Goal: Task Accomplishment & Management: Manage account settings

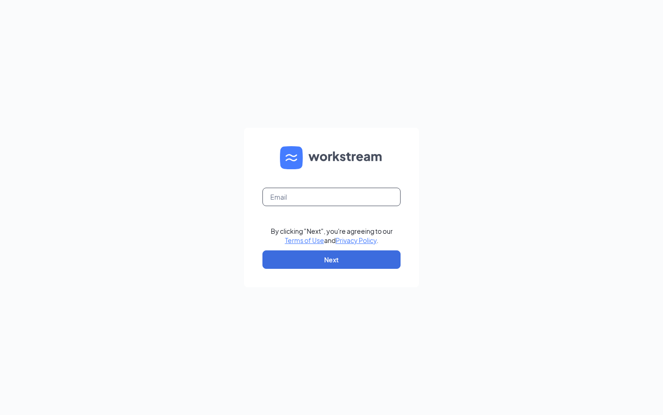
type input "[EMAIL_ADDRESS][DOMAIN_NAME]"
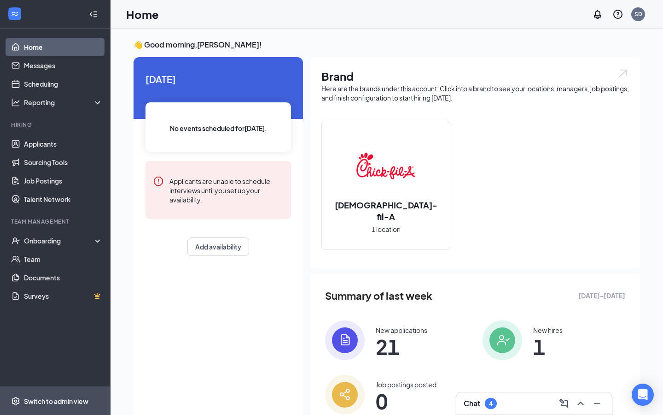
click at [63, 402] on div "Switch to admin view" at bounding box center [56, 400] width 64 height 9
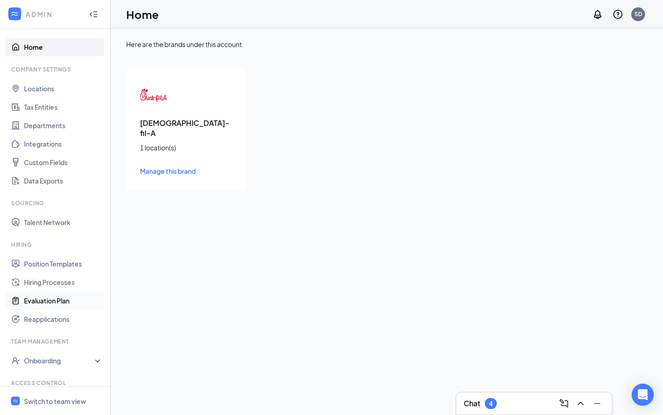
scroll to position [18, 0]
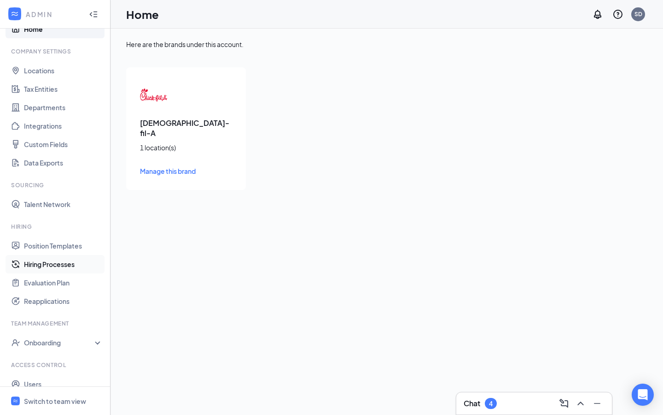
click at [59, 261] on link "Hiring Processes" at bounding box center [63, 264] width 79 height 18
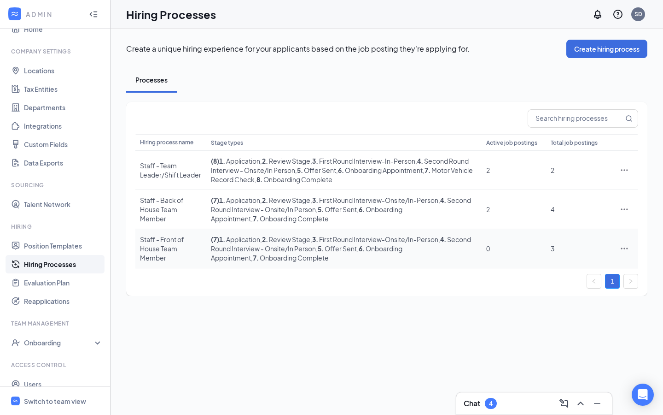
click at [592, 252] on div "3" at bounding box center [578, 248] width 55 height 9
click at [625, 250] on icon "Ellipses" at bounding box center [624, 248] width 9 height 9
click at [582, 265] on span "Edit" at bounding box center [582, 267] width 79 height 10
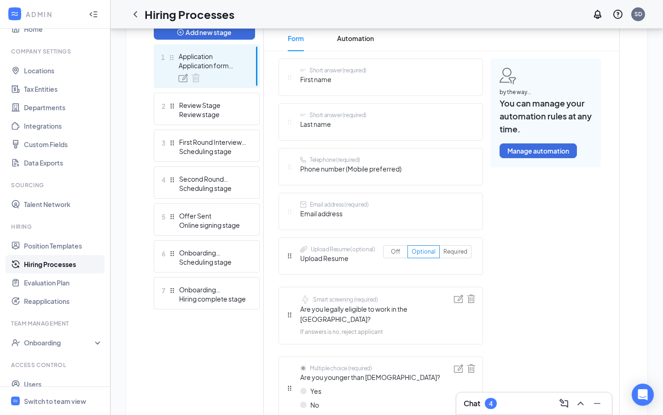
scroll to position [254, 0]
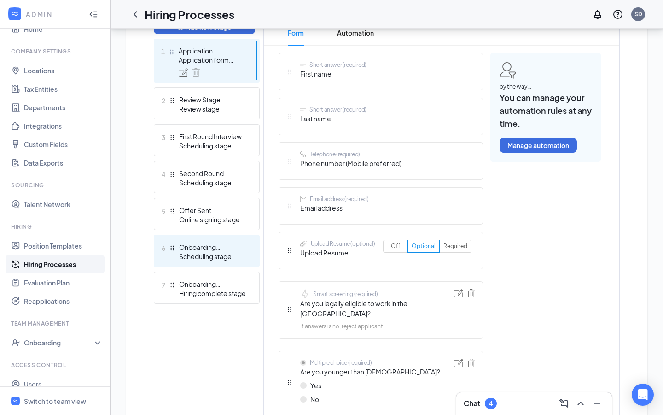
click at [214, 264] on div "6 Onboarding Appointment Scheduling stage" at bounding box center [207, 250] width 106 height 32
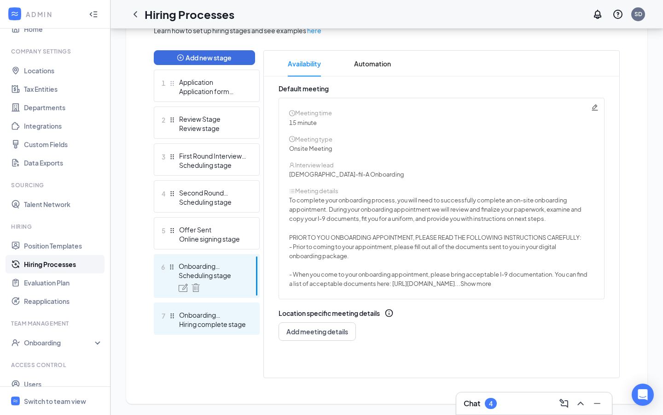
click at [224, 317] on div "Onboarding Complete" at bounding box center [212, 314] width 67 height 9
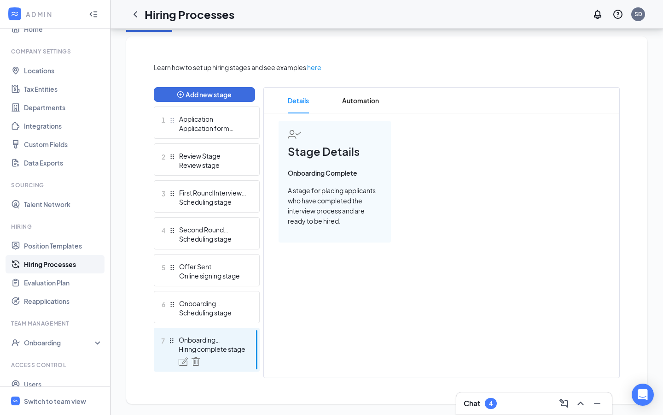
scroll to position [187, 0]
click at [212, 267] on div "Offer Sent" at bounding box center [212, 266] width 67 height 9
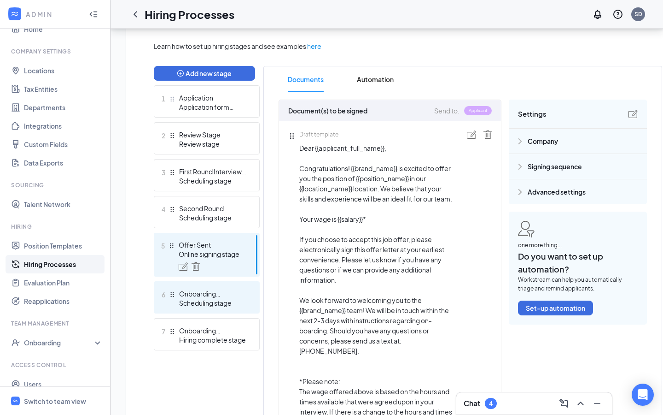
scroll to position [207, 0]
click at [206, 305] on div "Scheduling stage" at bounding box center [212, 303] width 67 height 9
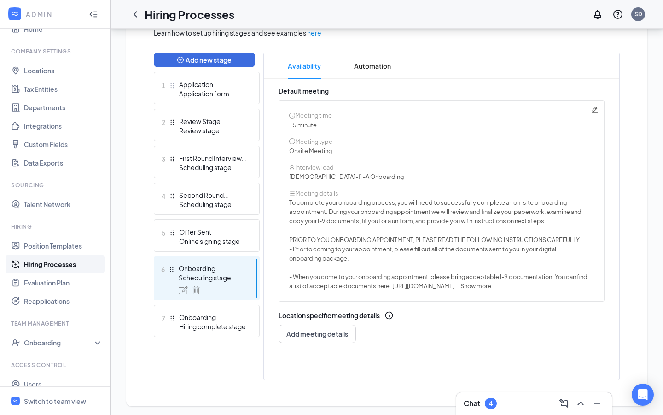
scroll to position [223, 0]
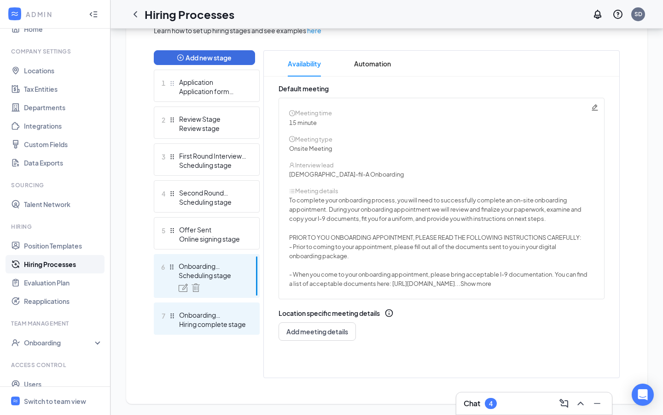
click at [215, 318] on div "Onboarding Complete" at bounding box center [212, 314] width 67 height 9
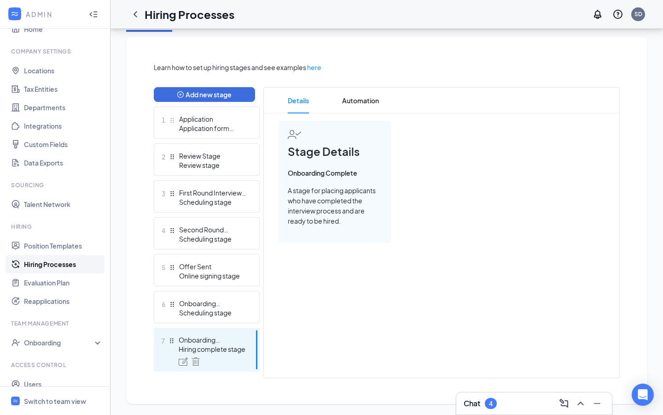
scroll to position [187, 0]
click at [358, 103] on span "Automation" at bounding box center [360, 101] width 37 height 26
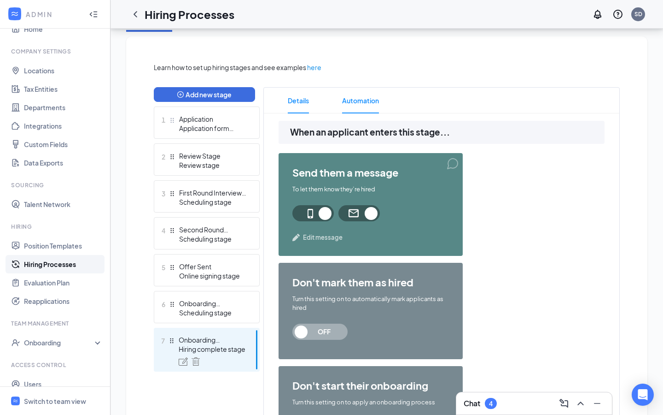
click at [304, 98] on span "Details" at bounding box center [298, 101] width 21 height 26
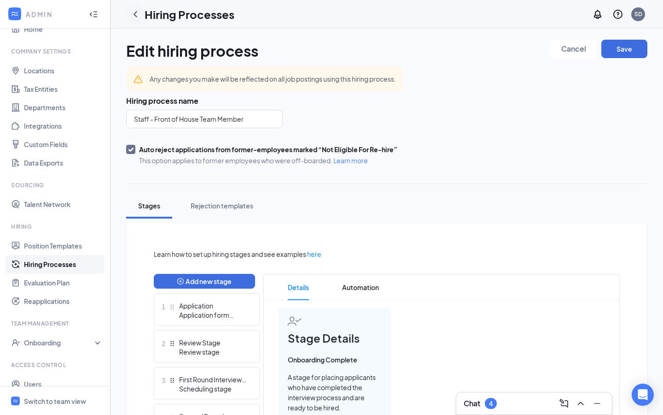
click at [140, 12] on icon "ChevronLeft" at bounding box center [135, 14] width 11 height 11
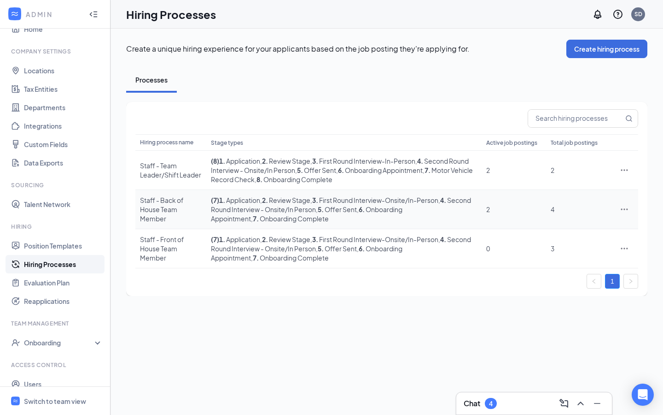
click at [621, 210] on icon "Ellipses" at bounding box center [624, 209] width 9 height 9
click at [572, 228] on span "Edit" at bounding box center [582, 228] width 79 height 10
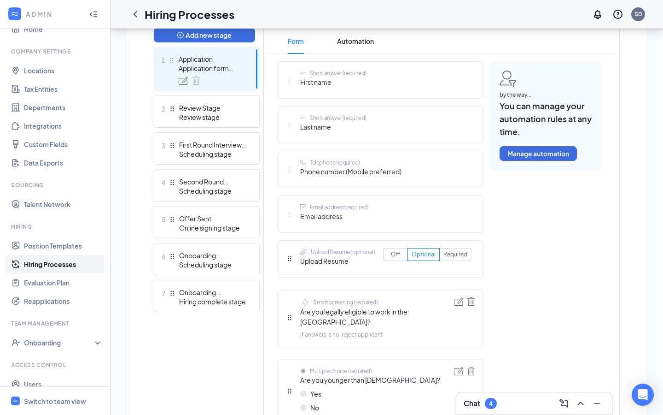
scroll to position [252, 0]
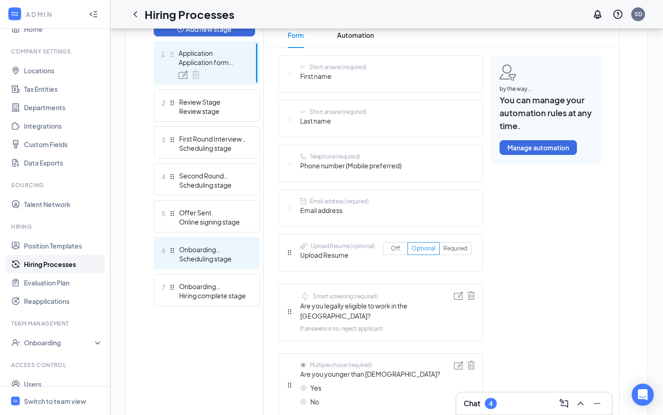
click at [218, 266] on div "6 Onboarding Appointment Scheduling stage" at bounding box center [207, 253] width 106 height 32
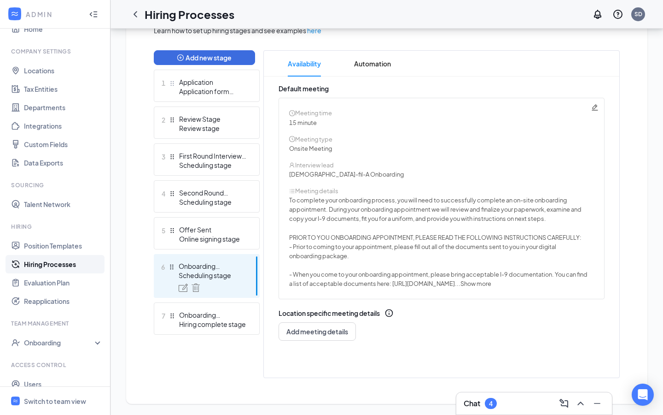
scroll to position [223, 0]
click at [492, 286] on span "Show more" at bounding box center [476, 283] width 31 height 7
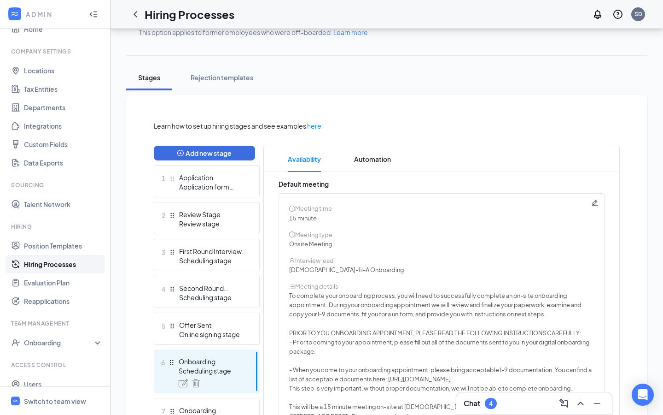
scroll to position [115, 0]
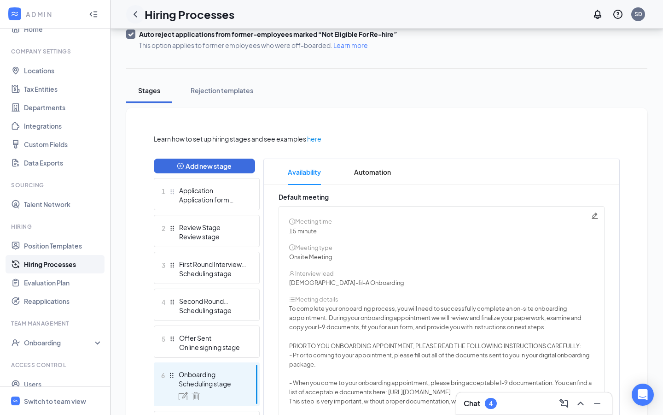
click at [135, 16] on icon "ChevronLeft" at bounding box center [135, 14] width 11 height 11
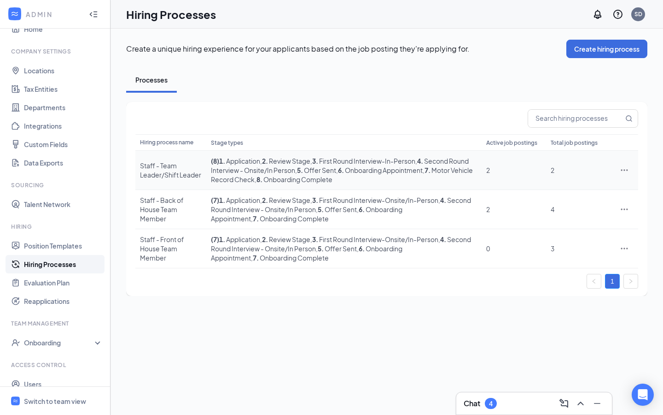
click at [626, 172] on icon "Ellipses" at bounding box center [624, 169] width 9 height 9
click at [560, 193] on span "Edit" at bounding box center [582, 189] width 79 height 10
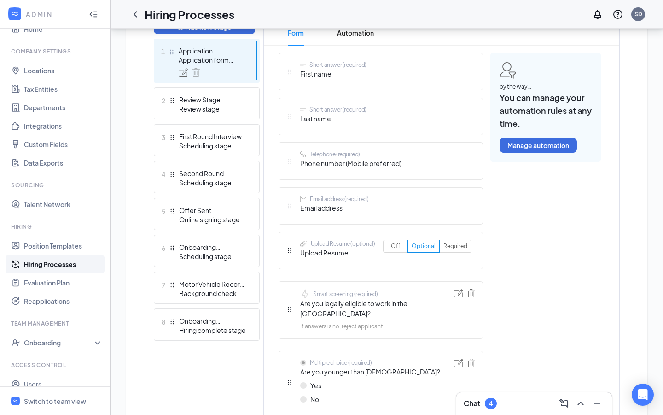
scroll to position [255, 0]
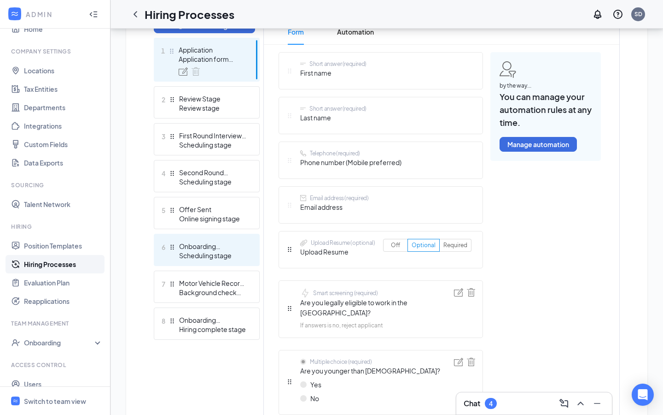
click at [216, 252] on div "Scheduling stage" at bounding box center [212, 255] width 67 height 9
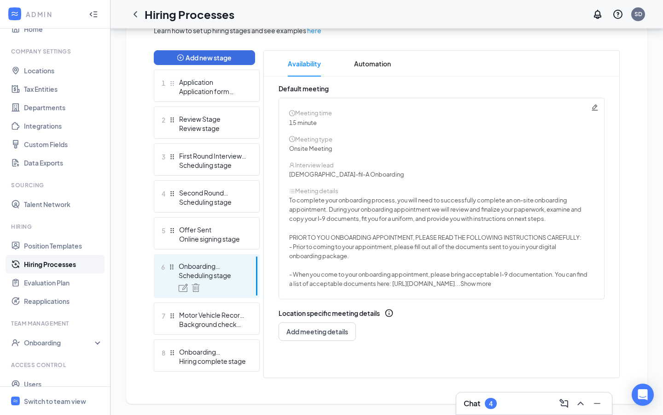
scroll to position [223, 0]
click at [492, 285] on span "Show more" at bounding box center [476, 283] width 31 height 7
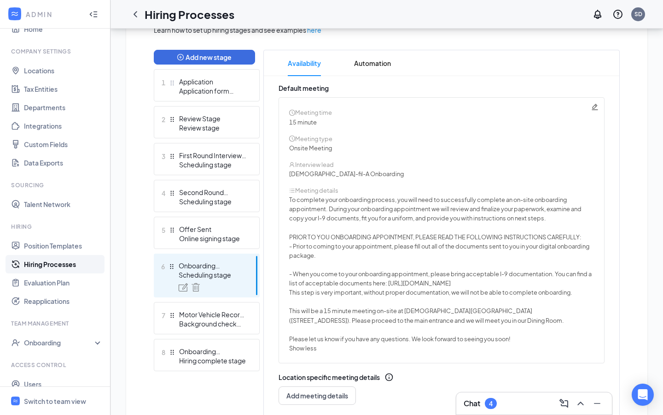
scroll to position [247, 0]
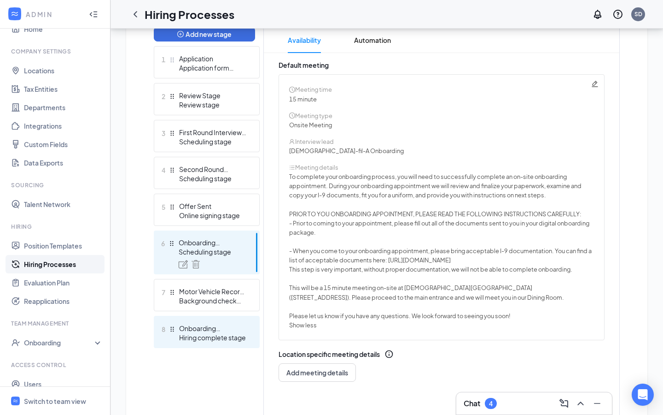
click at [203, 326] on div "Onboarding Complete" at bounding box center [212, 327] width 67 height 9
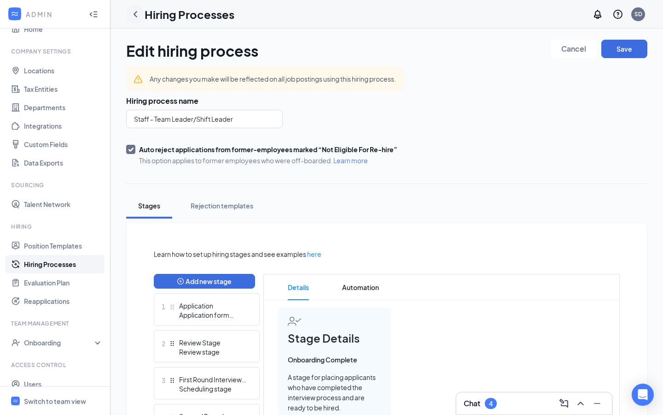
click at [134, 9] on icon "ChevronLeft" at bounding box center [135, 14] width 11 height 11
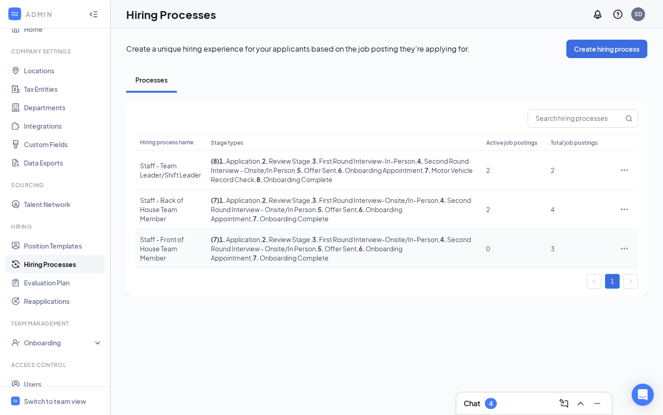
click at [631, 244] on div at bounding box center [625, 248] width 18 height 9
click at [629, 249] on icon "Ellipses" at bounding box center [624, 248] width 9 height 9
click at [559, 267] on span "Edit" at bounding box center [582, 267] width 79 height 10
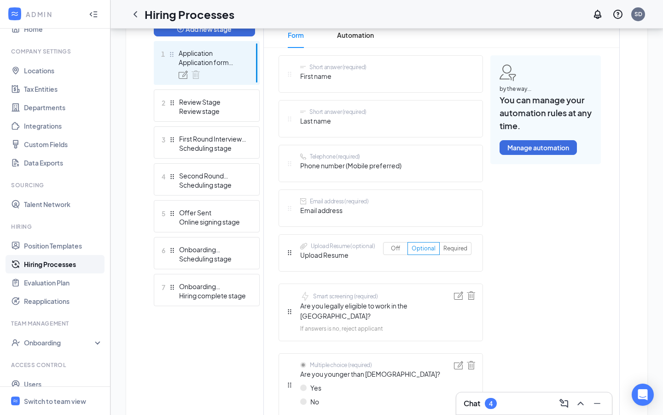
scroll to position [252, 0]
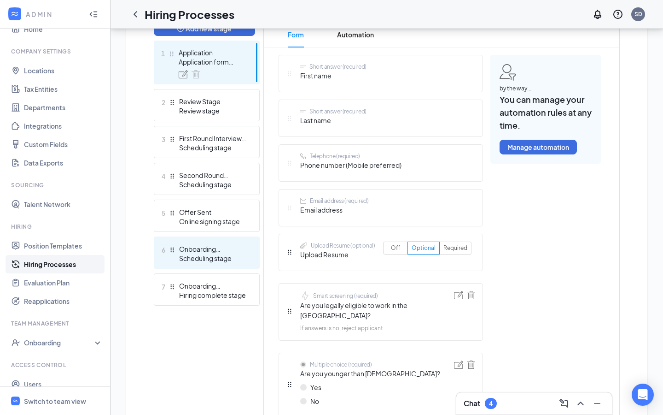
click at [220, 249] on div "Onboarding Appointment" at bounding box center [212, 248] width 67 height 9
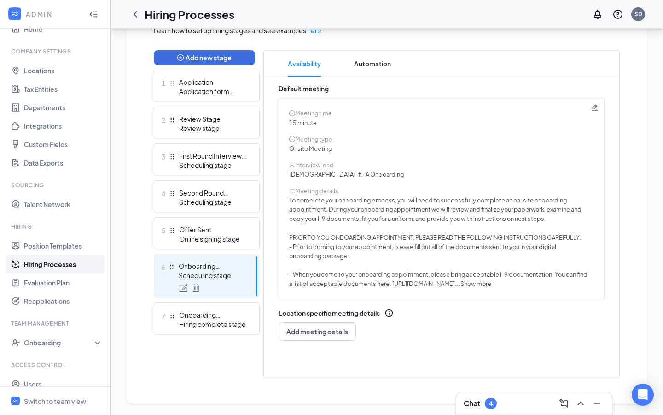
click at [597, 107] on icon "Pencil" at bounding box center [595, 107] width 7 height 7
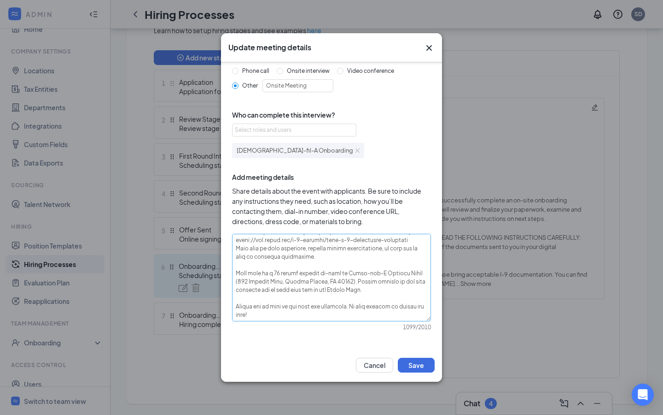
scroll to position [116, 0]
click at [374, 292] on textarea at bounding box center [331, 278] width 199 height 88
type textarea "To complete your onboarding process, you will need to successfully complete an …"
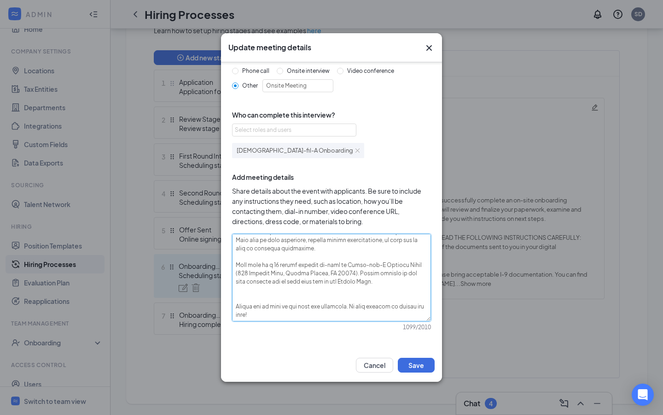
type textarea "To complete your onboarding process, you will need to successfully complete an …"
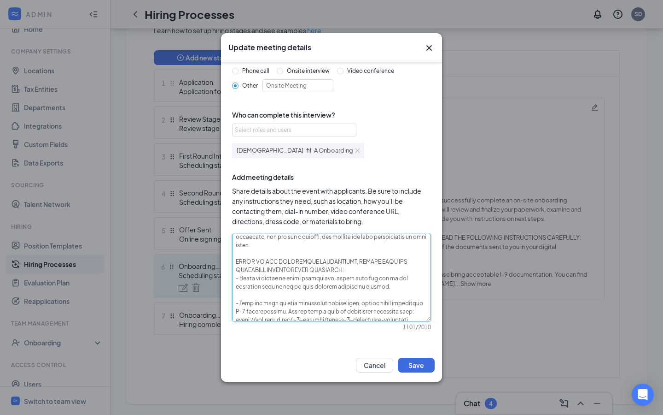
scroll to position [29, 0]
click at [274, 259] on textarea at bounding box center [331, 278] width 199 height 88
type textarea "To complete your onboarding process, you will need to successfully complete an …"
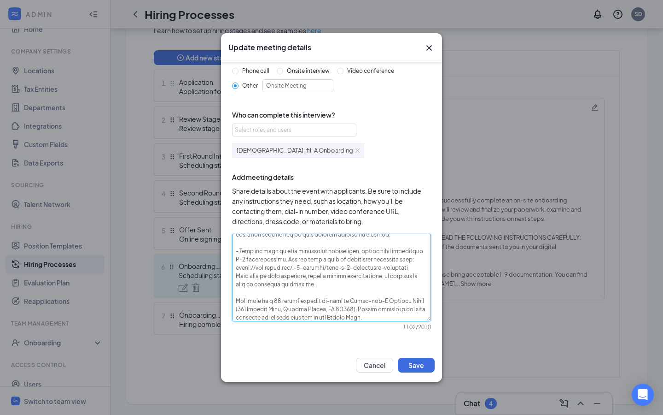
scroll to position [133, 0]
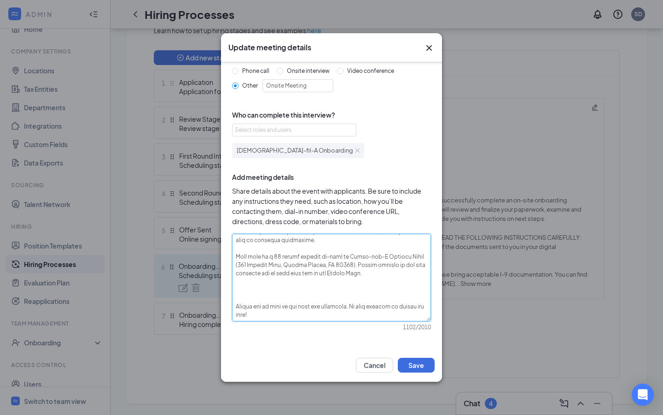
click at [392, 275] on textarea at bounding box center [331, 278] width 199 height 88
type textarea "To complete your onboarding process, you will need to successfully complete an …"
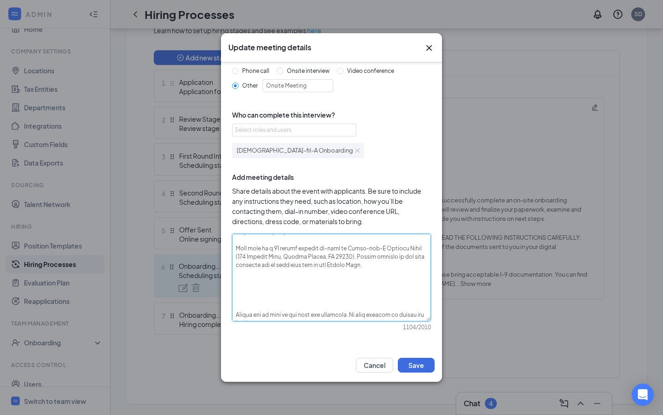
scroll to position [149, 0]
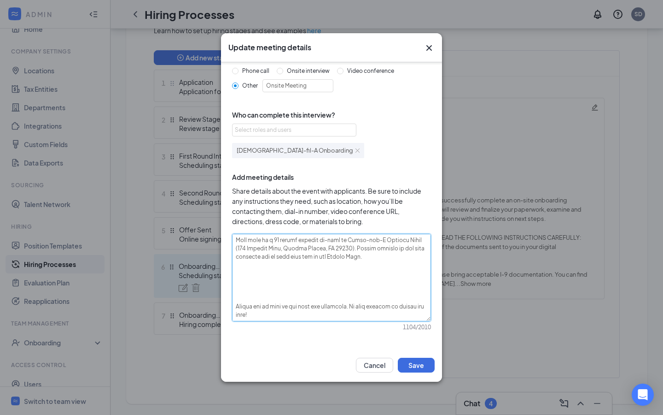
type textarea "To complete your onboarding process, you will need to successfully complete an …"
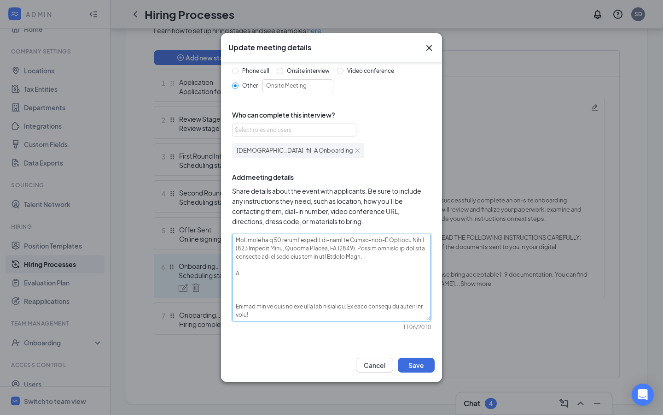
type textarea "To complete your onboarding process, you will need to successfully complete an …"
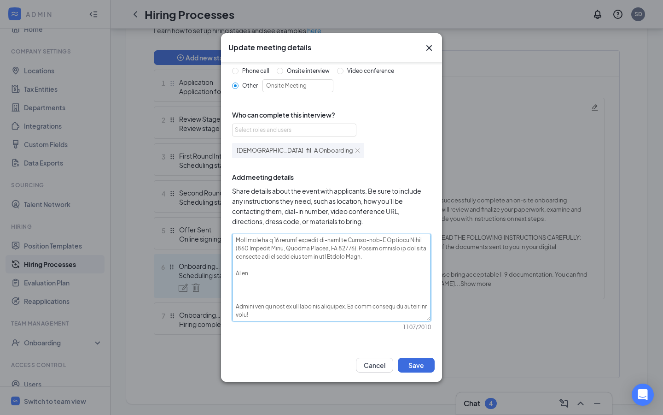
type textarea "To complete your onboarding process, you will need to successfully complete an …"
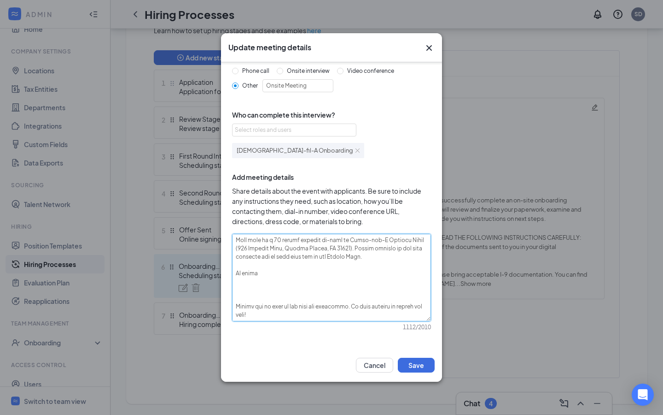
type textarea "To complete your onboarding process, you will need to successfully complete an …"
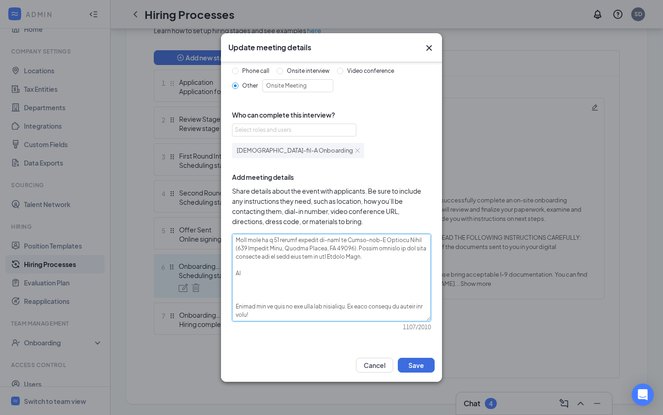
type textarea "To complete your onboarding process, you will need to successfully complete an …"
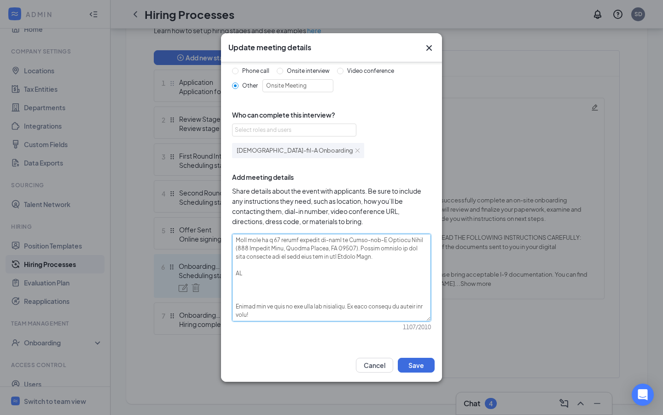
type textarea "To complete your onboarding process, you will need to successfully complete an …"
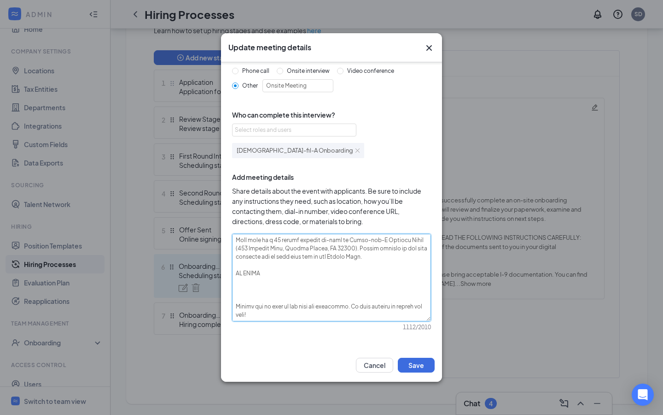
type textarea "To complete your onboarding process, you will need to successfully complete an …"
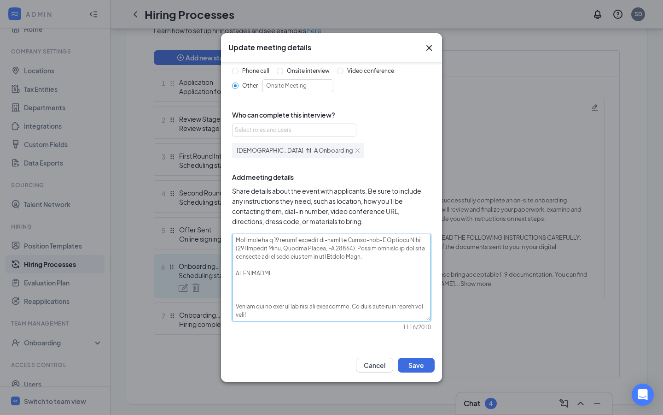
type textarea "To complete your onboarding process, you will need to successfully complete an …"
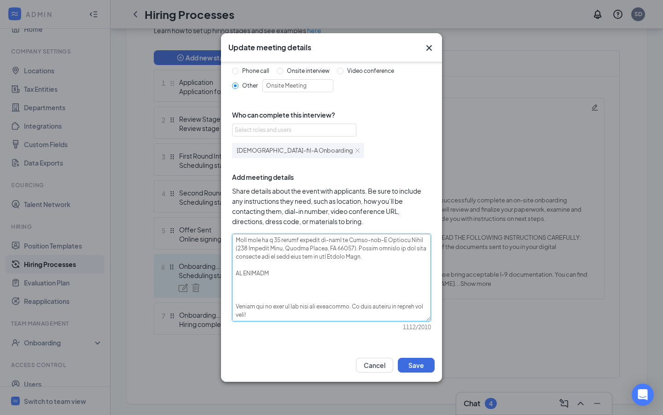
type textarea "To complete your onboarding process, you will need to successfully complete an …"
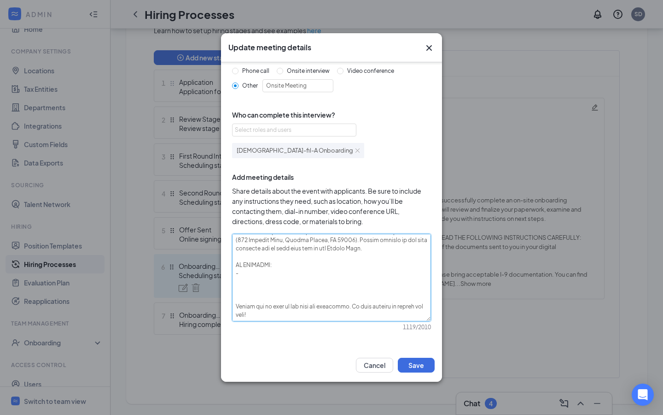
type textarea "To complete your onboarding process, you will need to successfully complete an …"
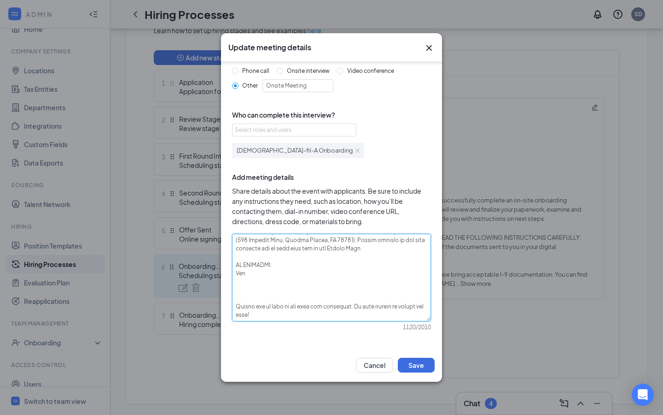
type textarea "To complete your onboarding process, you will need to successfully complete an …"
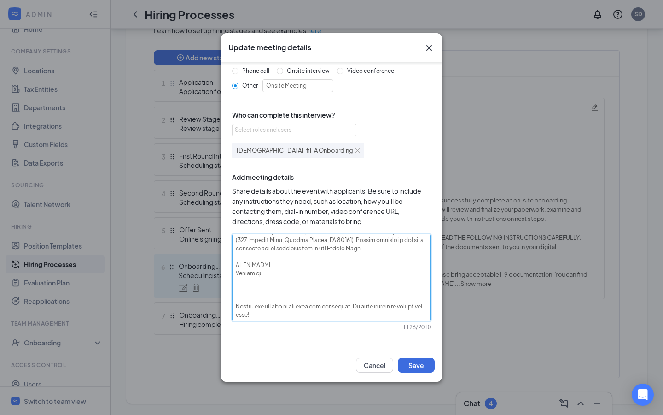
type textarea "To complete your onboarding process, you will need to successfully complete an …"
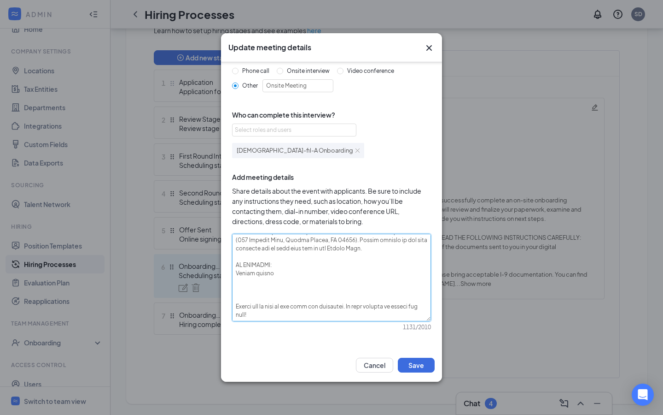
type textarea "To complete your onboarding process, you will need to successfully complete an …"
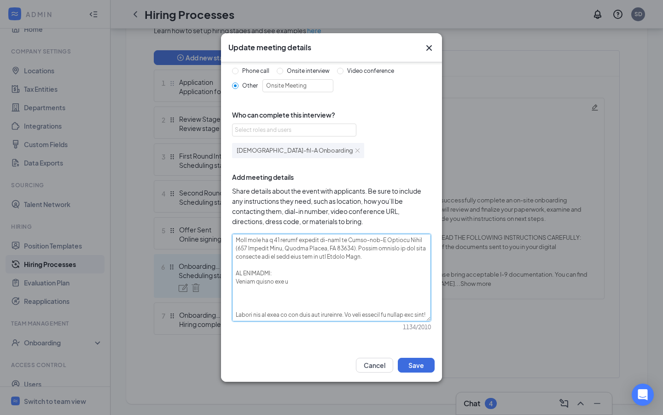
type textarea "To complete your onboarding process, you will need to successfully complete an …"
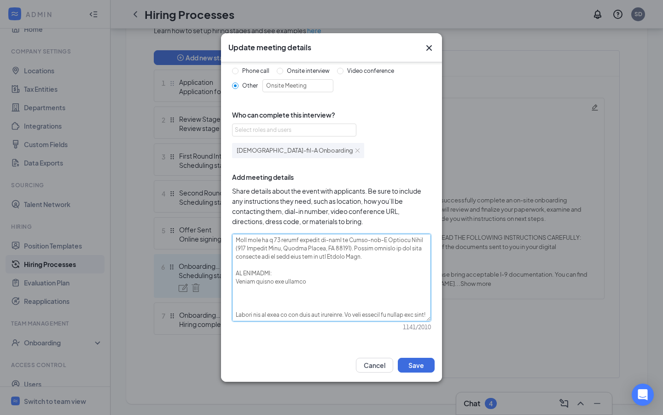
type textarea "To complete your onboarding process, you will need to successfully complete an …"
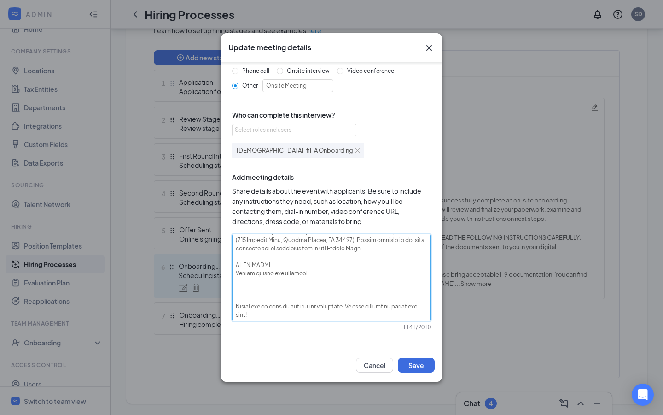
type textarea "To complete your onboarding process, you will need to successfully complete an …"
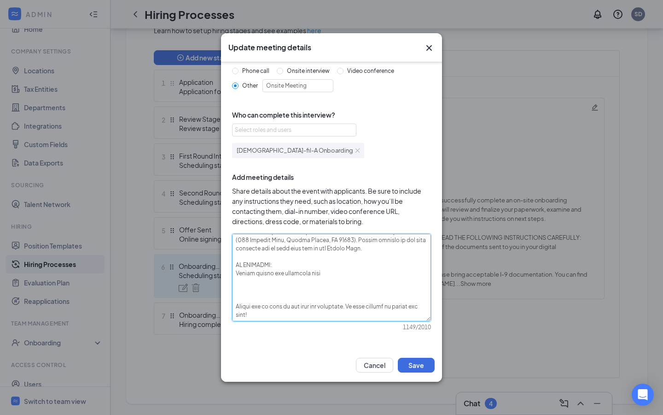
type textarea "To complete your onboarding process, you will need to successfully complete an …"
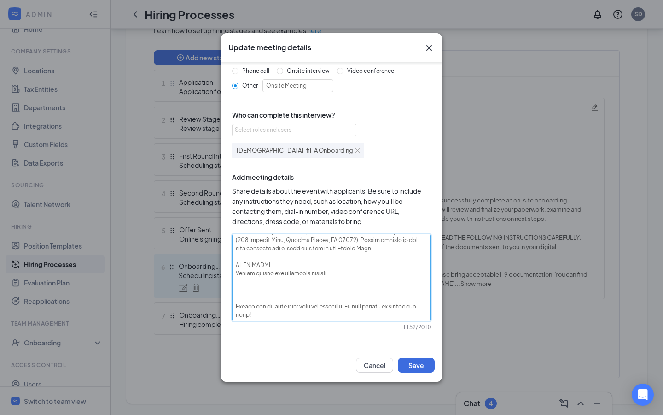
type textarea "To complete your onboarding process, you will need to successfully complete an …"
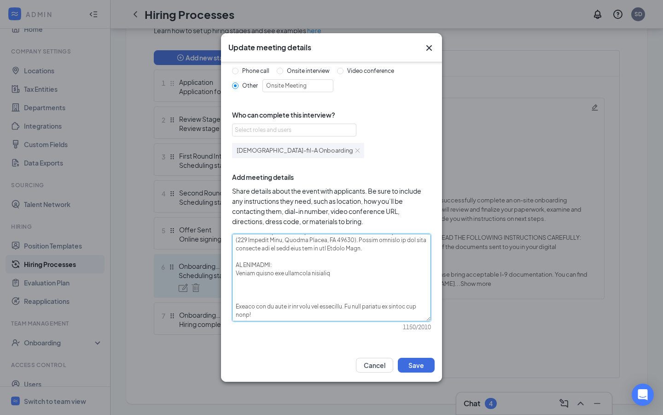
type textarea "To complete your onboarding process, you will need to successfully complete an …"
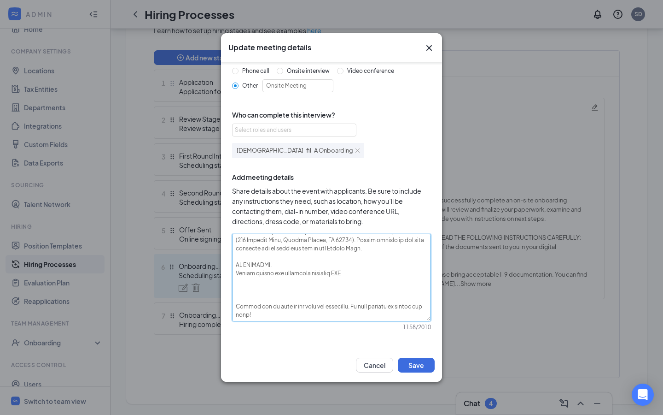
type textarea "To complete your onboarding process, you will need to successfully complete an …"
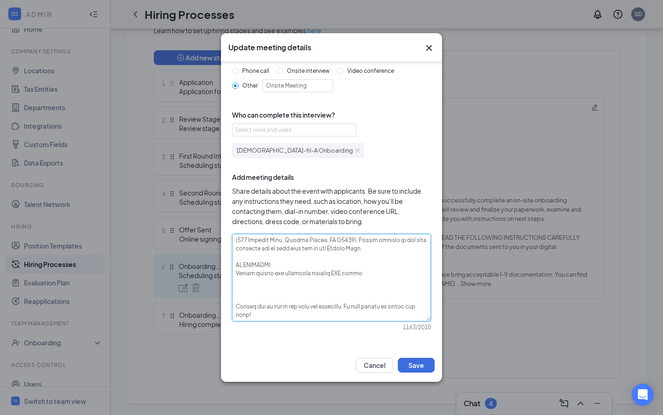
type textarea "To complete your onboarding process, you will need to successfully complete an …"
click at [369, 288] on textarea at bounding box center [331, 278] width 199 height 88
click at [365, 279] on textarea at bounding box center [331, 278] width 199 height 88
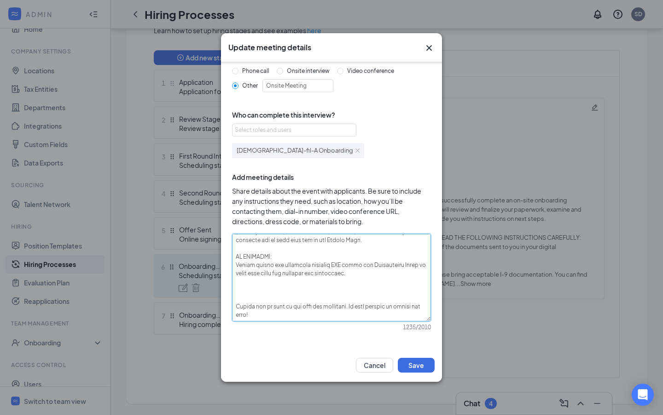
paste textarea "[URL][DOMAIN_NAME]"
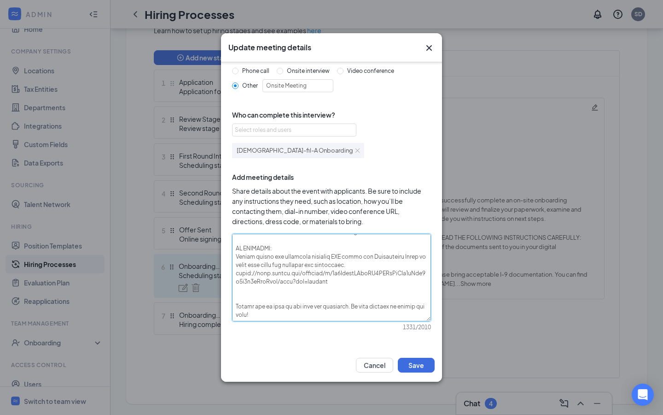
scroll to position [174, 0]
click at [311, 296] on textarea at bounding box center [331, 278] width 199 height 88
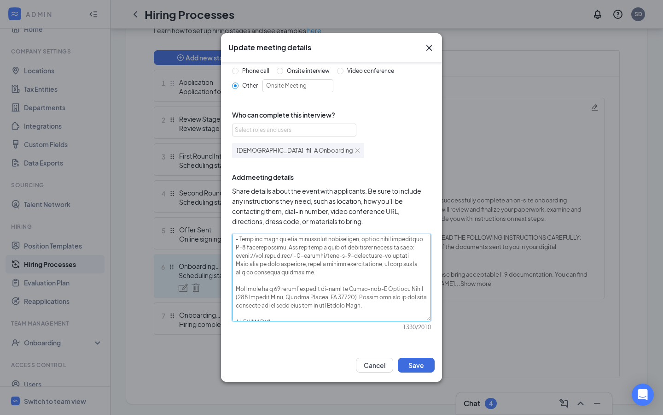
scroll to position [166, 0]
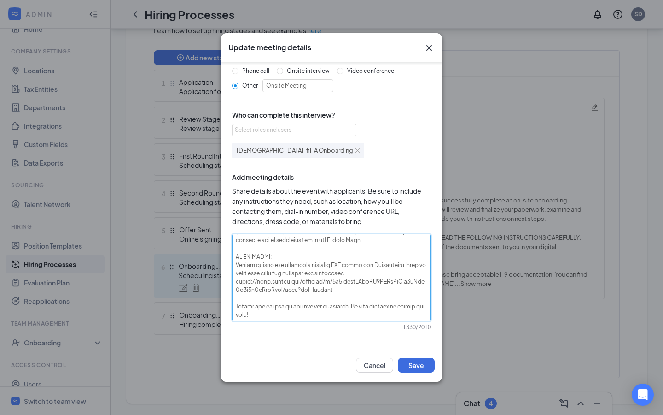
drag, startPoint x: 242, startPoint y: 243, endPoint x: 363, endPoint y: 349, distance: 161.3
click at [363, 349] on div "Update meeting details Specify meeting length 15 min Specify meeting type Phone…" at bounding box center [331, 207] width 221 height 348
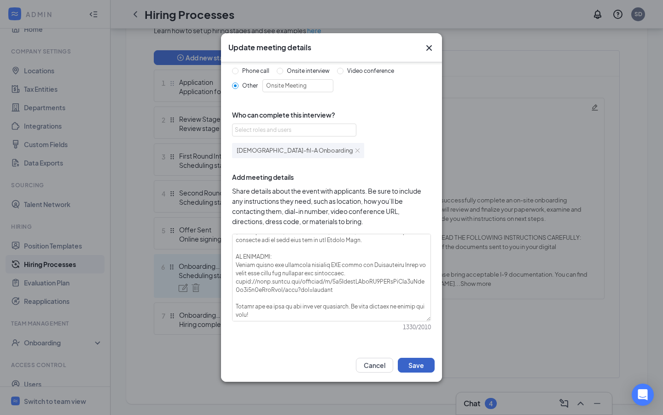
click at [420, 368] on button "Save" at bounding box center [416, 365] width 37 height 15
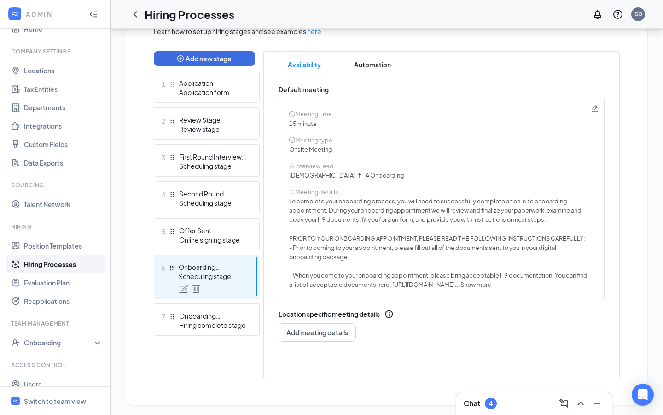
scroll to position [223, 0]
click at [368, 72] on span "Automation" at bounding box center [372, 64] width 37 height 26
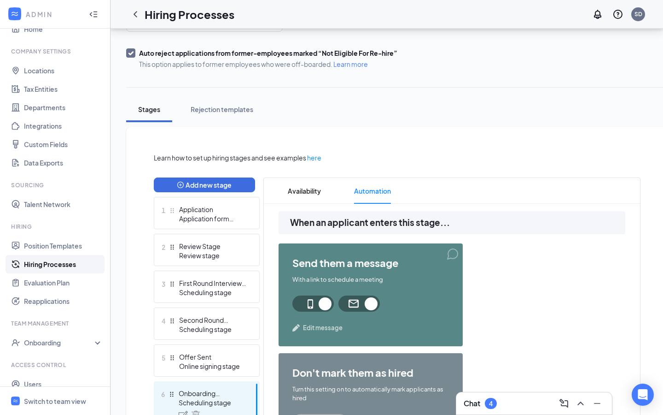
scroll to position [12, 0]
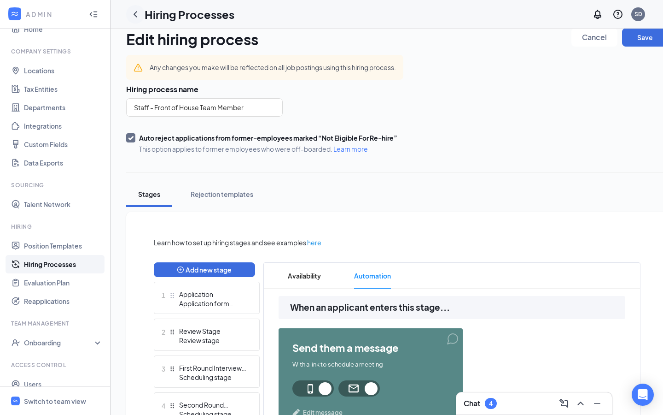
click at [136, 18] on icon "ChevronLeft" at bounding box center [135, 14] width 11 height 11
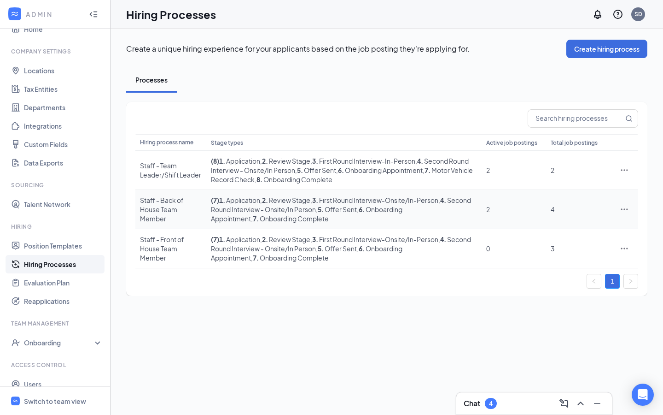
click at [620, 207] on div at bounding box center [625, 209] width 18 height 9
click at [627, 211] on icon "Ellipses" at bounding box center [624, 209] width 9 height 9
click at [594, 227] on span "Edit" at bounding box center [582, 228] width 79 height 10
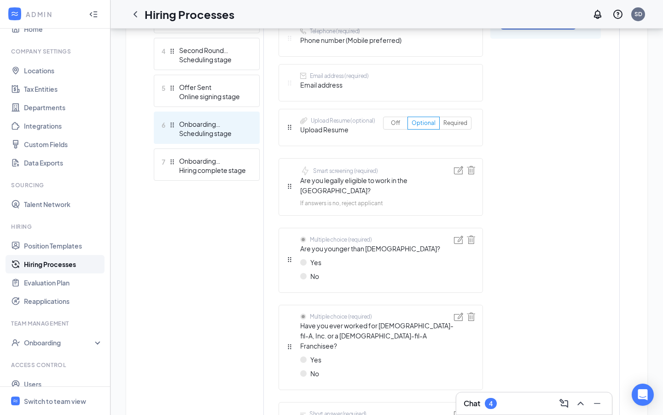
click at [209, 135] on div "Scheduling stage" at bounding box center [212, 133] width 67 height 9
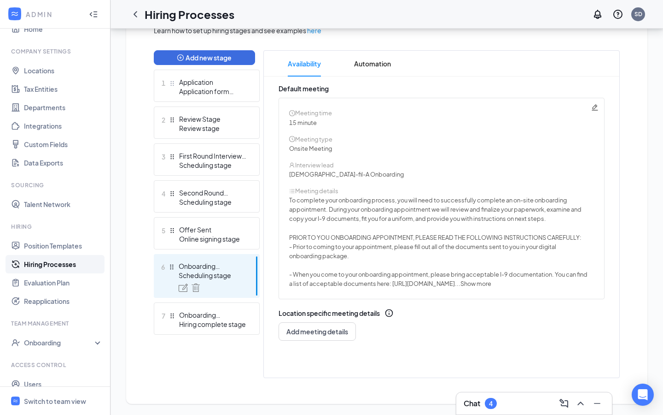
scroll to position [223, 0]
click at [593, 110] on icon "Pencil" at bounding box center [595, 107] width 6 height 6
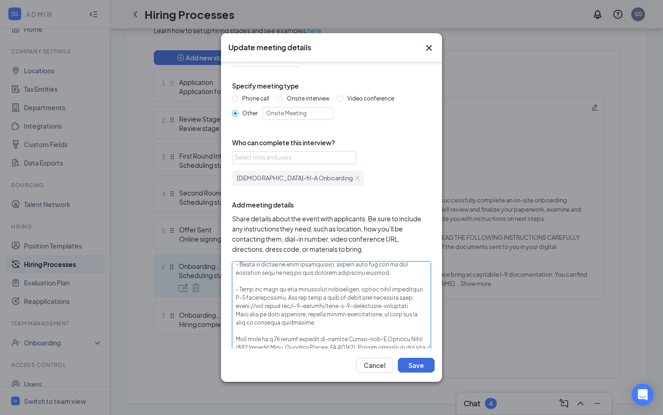
scroll to position [57, 0]
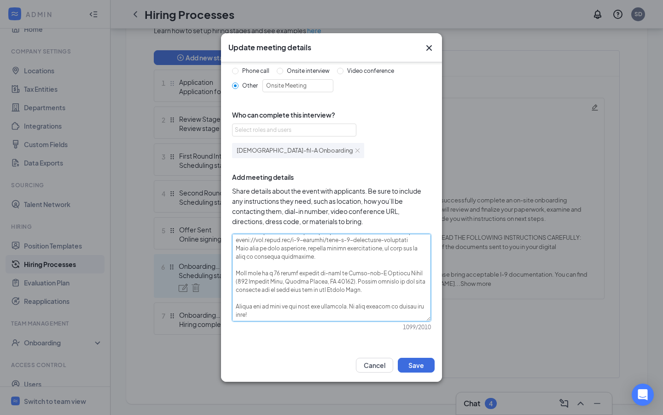
drag, startPoint x: 243, startPoint y: 299, endPoint x: 356, endPoint y: 372, distance: 134.3
click at [356, 372] on div "Update meeting details Specify meeting length 15 min Specify meeting type Phone…" at bounding box center [331, 207] width 221 height 348
paste textarea "R ONBOARDING APPOINTMENT, PLEASE READ THE FOLLOWING INSTRUCTIONS CAREFULLY: - P…"
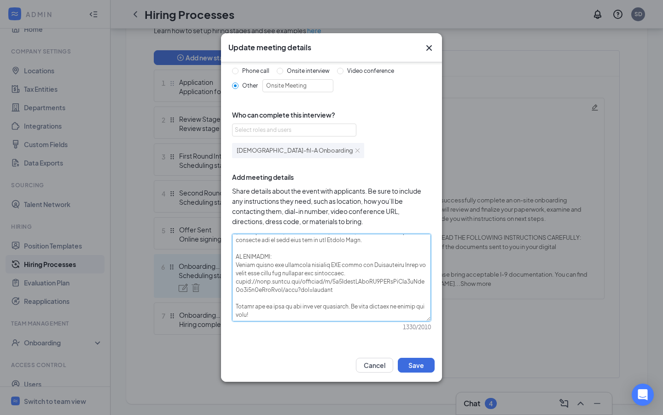
scroll to position [166, 0]
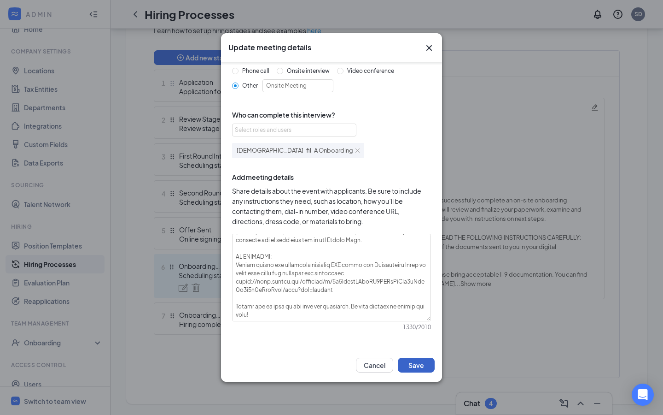
click at [413, 365] on button "Save" at bounding box center [416, 365] width 37 height 15
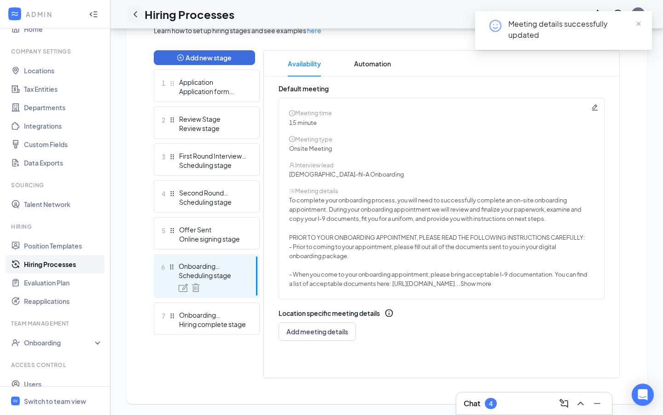
click at [135, 12] on icon "ChevronLeft" at bounding box center [136, 14] width 4 height 6
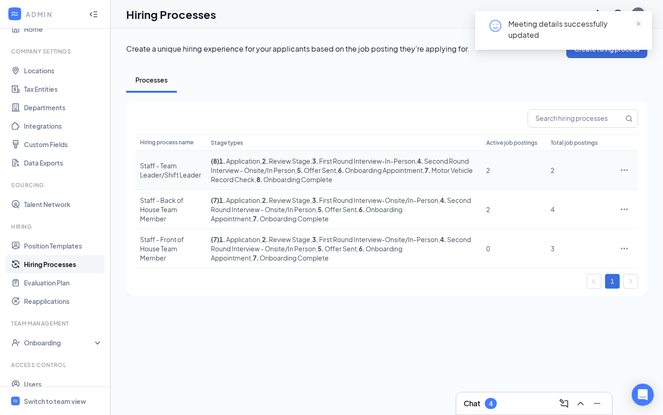
click at [624, 171] on icon "Ellipses" at bounding box center [624, 169] width 9 height 9
click at [573, 187] on span "Edit" at bounding box center [582, 189] width 79 height 10
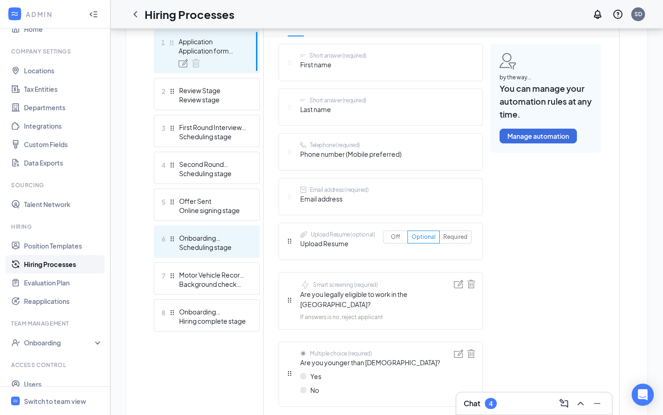
click at [210, 244] on div "Scheduling stage" at bounding box center [212, 246] width 67 height 9
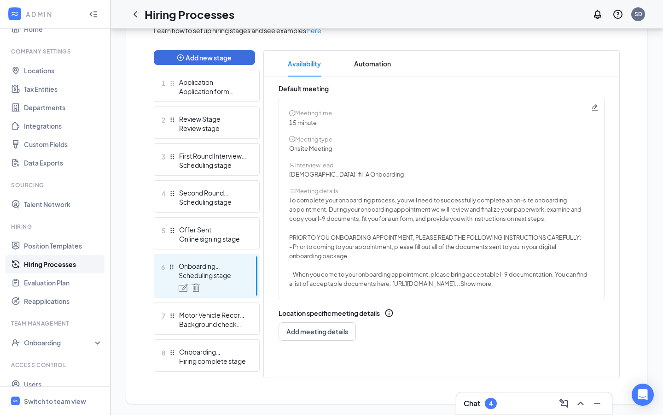
scroll to position [223, 0]
click at [596, 110] on icon "Pencil" at bounding box center [595, 107] width 6 height 6
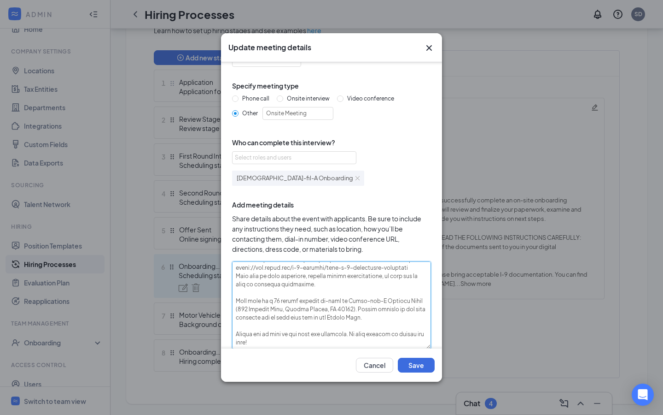
scroll to position [57, 0]
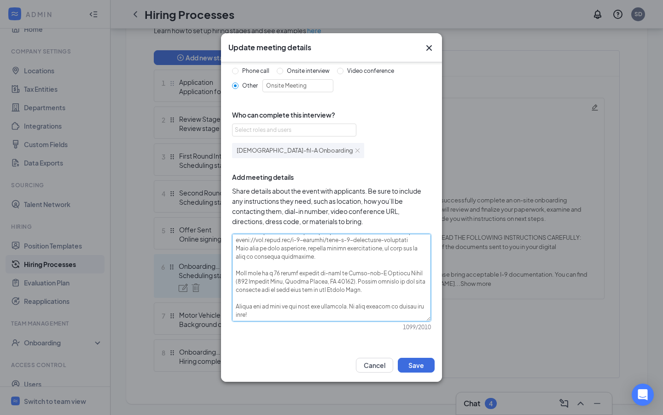
drag, startPoint x: 235, startPoint y: 296, endPoint x: 340, endPoint y: 364, distance: 125.2
click at [340, 364] on div "Update meeting details Specify meeting length 15 min Specify meeting type Phone…" at bounding box center [331, 207] width 221 height 348
paste textarea "R ONBOARDING APPOINTMENT, PLEASE READ THE FOLLOWING INSTRUCTIONS CAREFULLY: - P…"
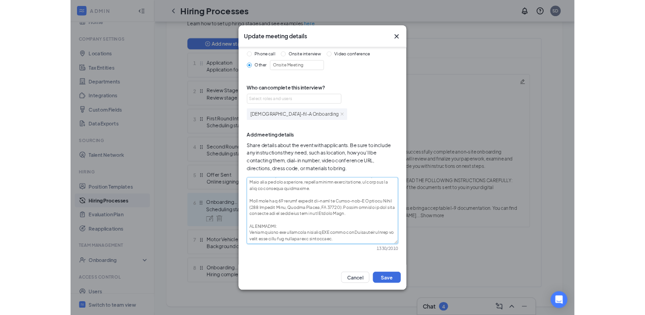
scroll to position [163, 0]
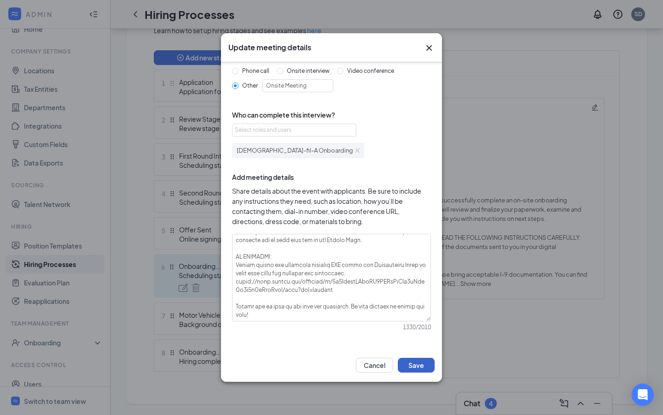
click at [422, 366] on button "Save" at bounding box center [416, 365] width 37 height 15
